Goal: Task Accomplishment & Management: Manage account settings

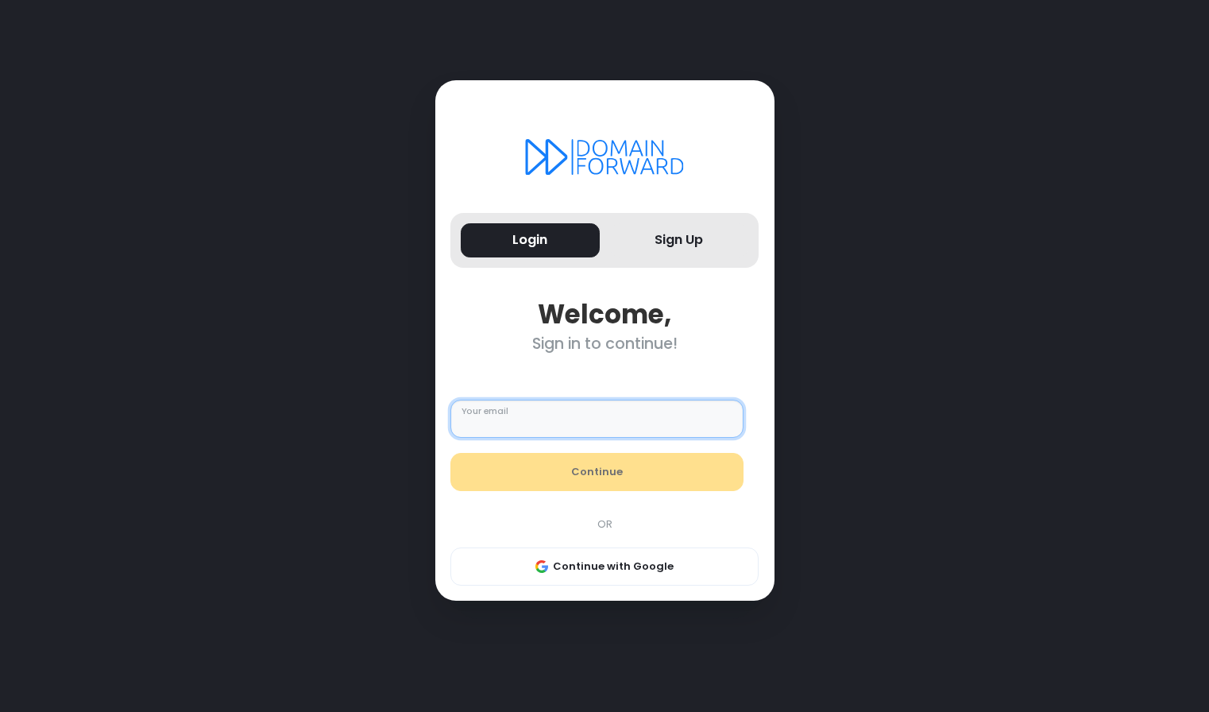
paste input "**********"
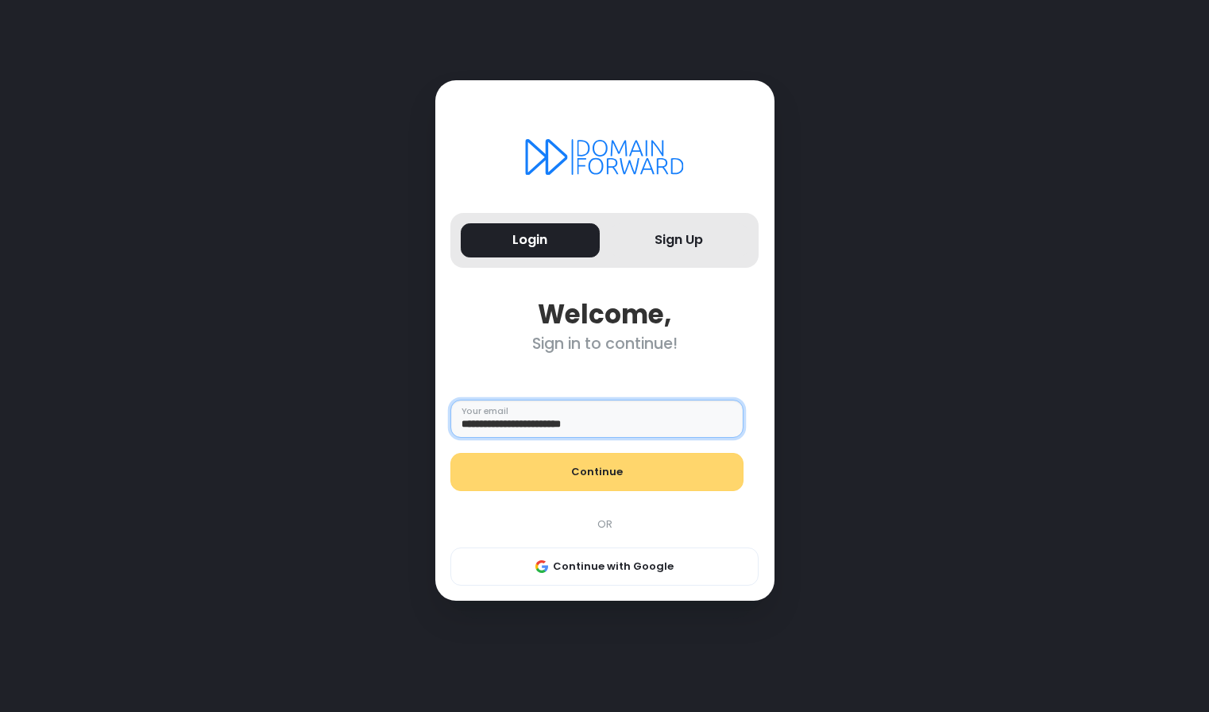
type input "**********"
click at [532, 482] on button "Continue" at bounding box center [597, 472] width 293 height 38
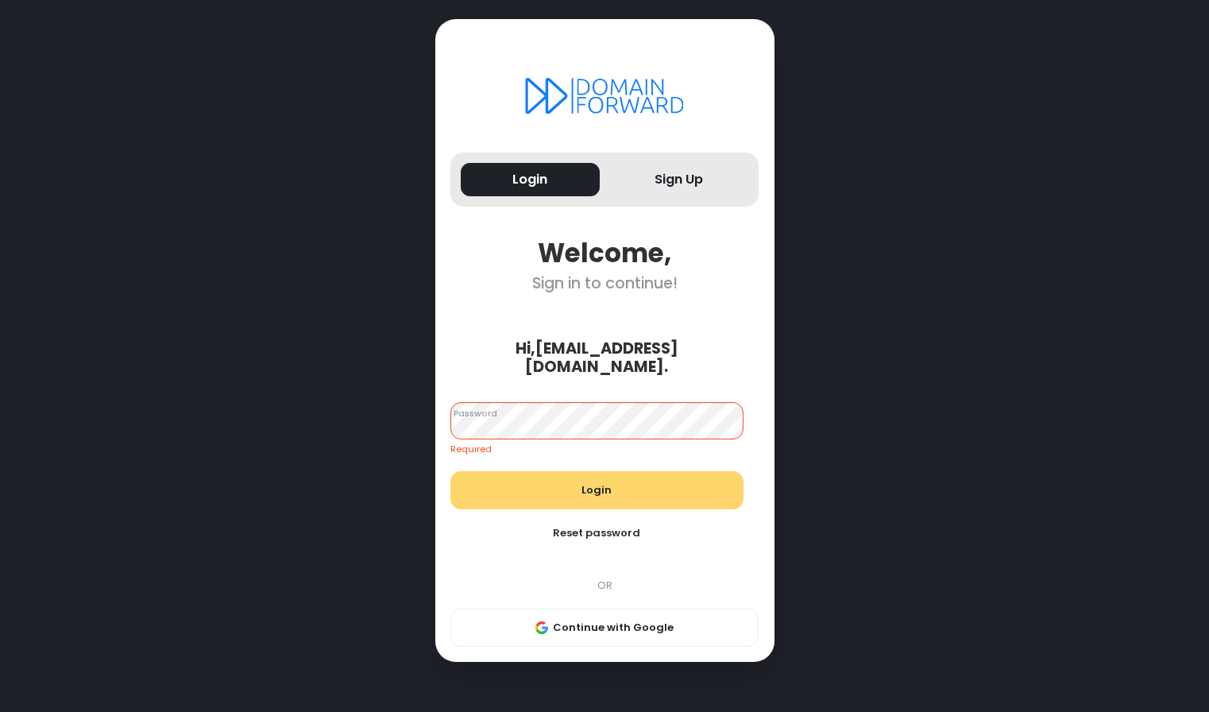
click at [536, 472] on button "Login" at bounding box center [597, 490] width 293 height 38
